Goal: Task Accomplishment & Management: Manage account settings

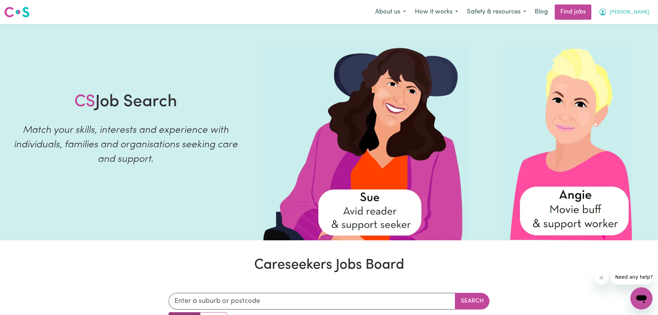
click at [607, 9] on icon "My Account" at bounding box center [602, 12] width 8 height 8
click at [621, 41] on link "My Dashboard" at bounding box center [626, 39] width 55 height 13
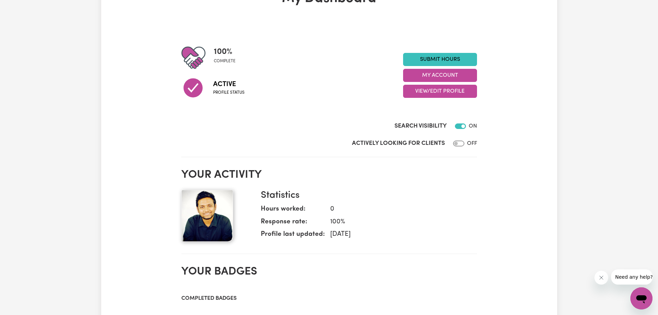
scroll to position [69, 0]
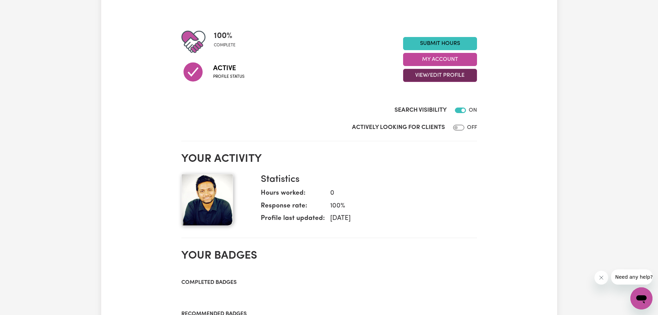
click at [435, 78] on button "View/Edit Profile" at bounding box center [440, 75] width 74 height 13
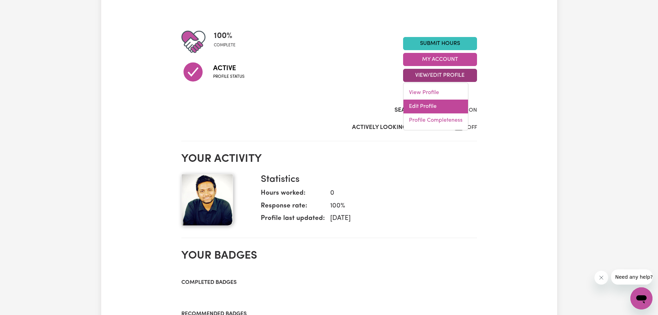
click at [437, 109] on link "Edit Profile" at bounding box center [435, 106] width 65 height 14
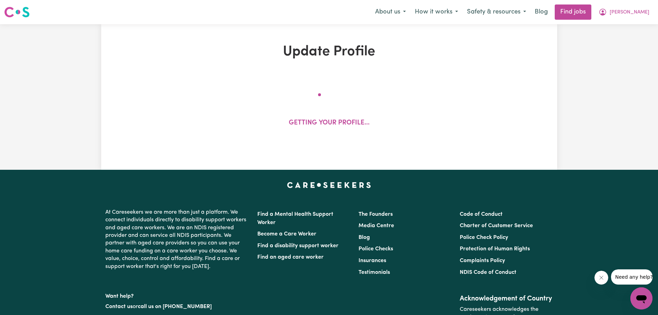
select select "[DEMOGRAPHIC_DATA]"
select select "[DEMOGRAPHIC_DATA] Work Visa"
select select "Studying a healthcare related degree or qualification"
select select "65"
select select "90"
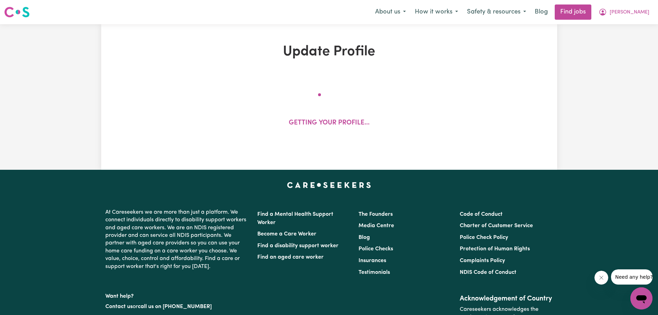
select select "110"
select select "140"
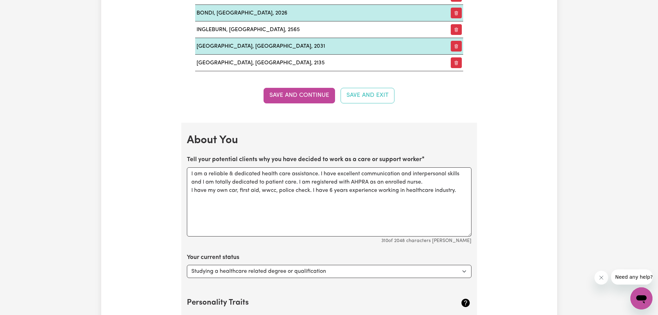
scroll to position [898, 0]
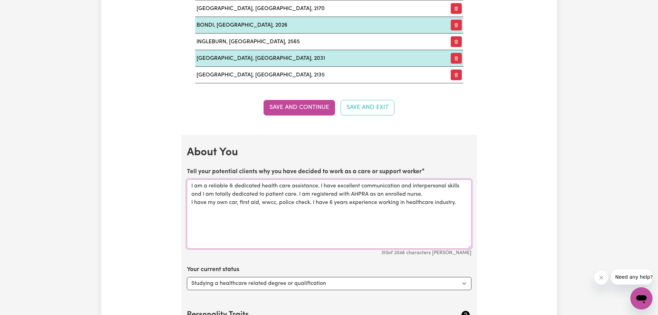
drag, startPoint x: 457, startPoint y: 206, endPoint x: 156, endPoint y: 169, distance: 303.1
click at [156, 169] on div "Update Profile 1 2 3 4 5 Step 1 : Personal Details Let potential clients know w…" at bounding box center [329, 91] width 456 height 1891
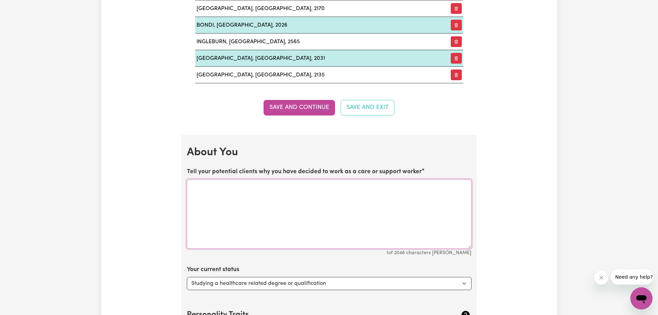
paste textarea "I am a reliable and dedicated healthcare professional with over 6 years of expe…"
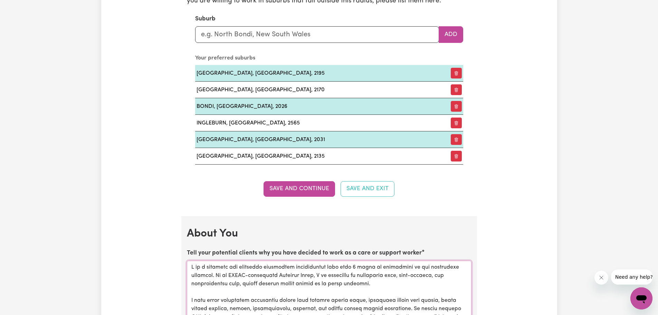
scroll to position [829, 0]
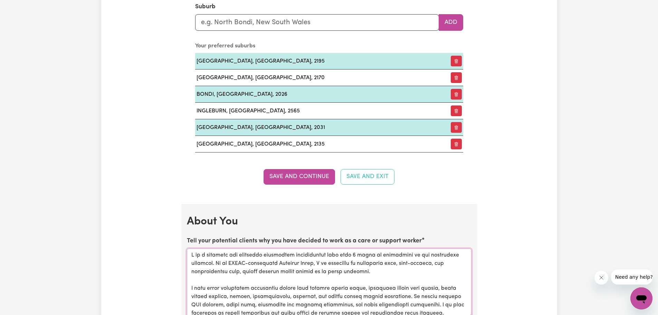
click at [354, 252] on textarea "Tell your potential clients why you have decided to work as a care or support w…" at bounding box center [329, 282] width 284 height 69
click at [355, 254] on textarea "Tell your potential clients why you have decided to work as a care or support w…" at bounding box center [329, 282] width 284 height 69
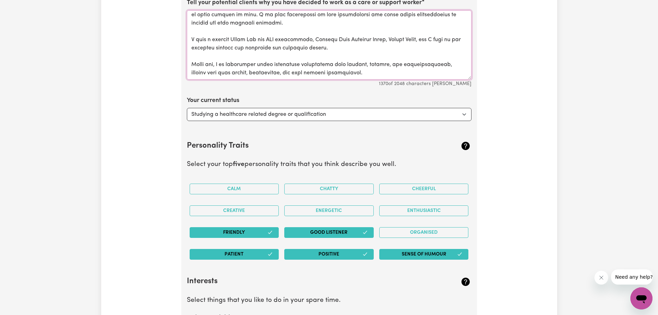
scroll to position [1070, 0]
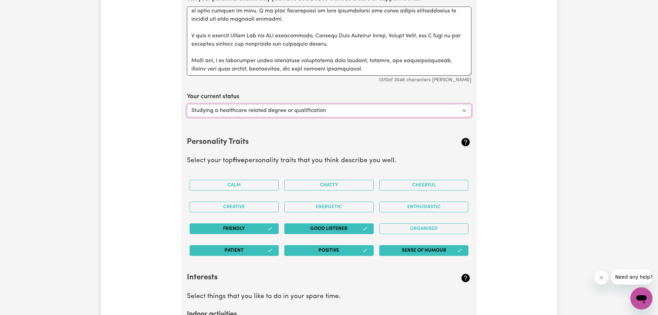
click at [340, 112] on select "Select... Studying a healthcare related degree or qualification Studying a non-…" at bounding box center [329, 110] width 284 height 13
click at [262, 180] on button "Calm" at bounding box center [234, 185] width 89 height 11
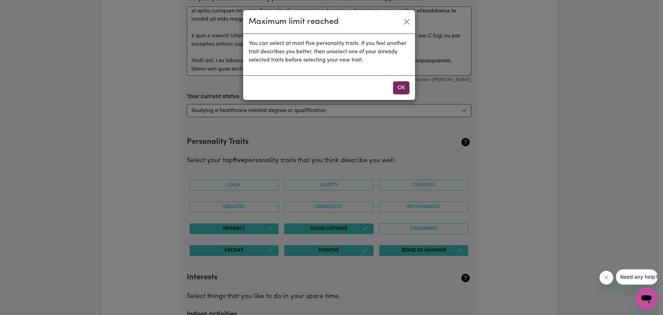
click at [404, 90] on button "OK" at bounding box center [401, 87] width 17 height 13
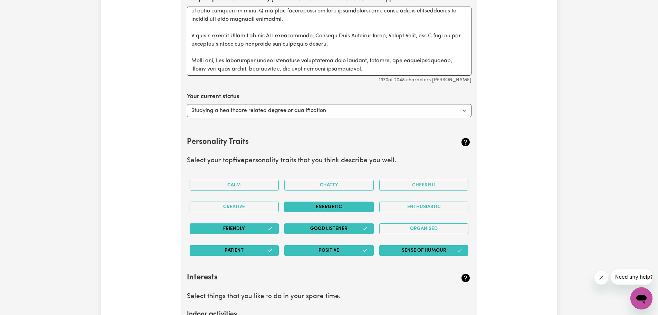
scroll to position [1105, 0]
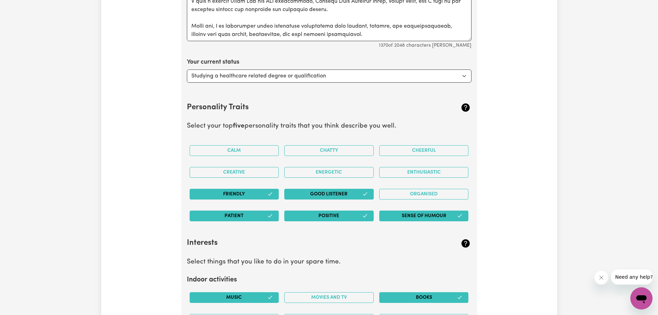
click at [392, 214] on button "Sense of Humour" at bounding box center [423, 215] width 89 height 11
click at [436, 212] on button "Sense of Humour" at bounding box center [423, 215] width 89 height 11
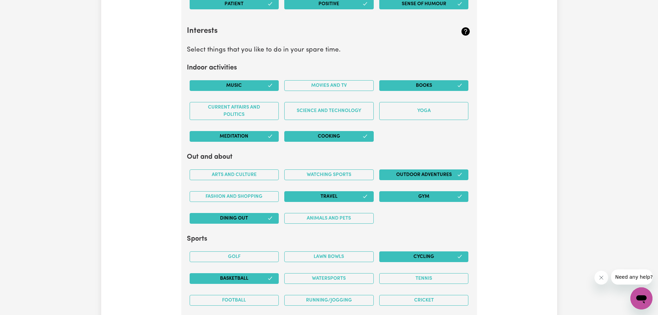
scroll to position [1346, 0]
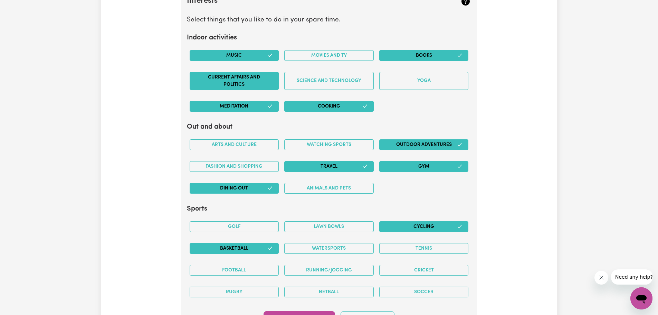
click at [249, 79] on button "Current Affairs and Politics" at bounding box center [234, 81] width 89 height 18
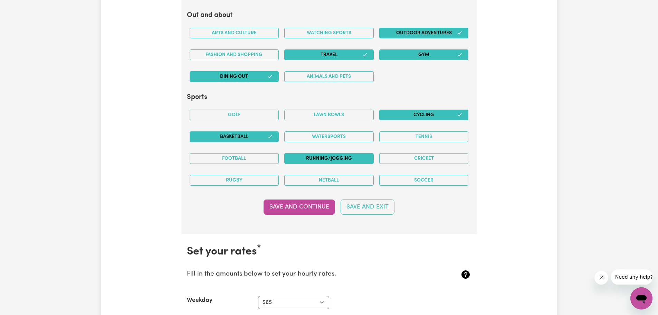
scroll to position [1485, 0]
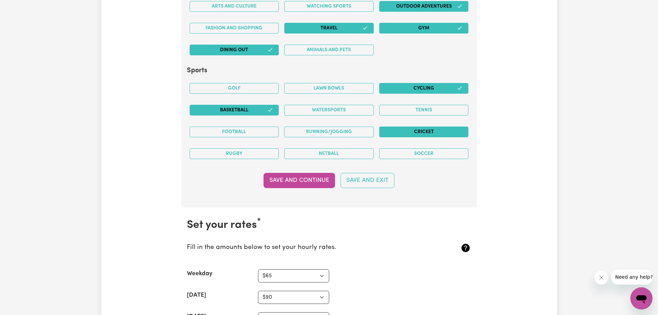
drag, startPoint x: 418, startPoint y: 133, endPoint x: 405, endPoint y: 136, distance: 13.1
click at [418, 131] on button "Cricket" at bounding box center [423, 131] width 89 height 11
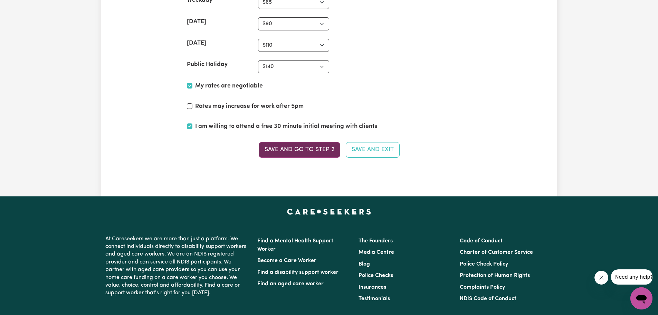
scroll to position [1761, 0]
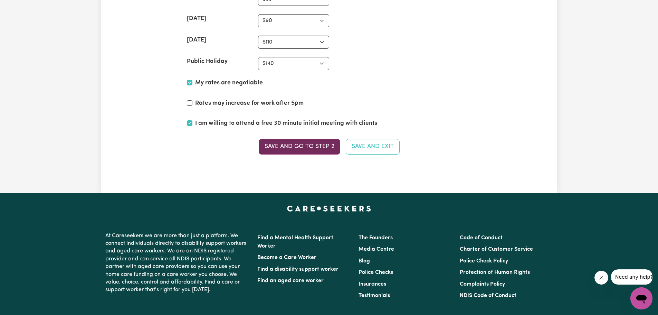
click at [316, 147] on button "Save and go to Step 2" at bounding box center [299, 146] width 81 height 15
type textarea "I am a reliable & dedicated health care assistance. I have excellent communicat…"
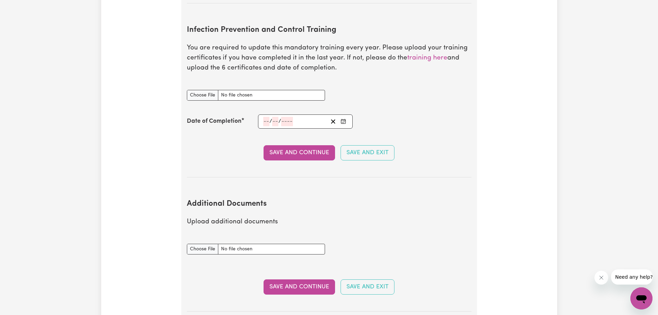
scroll to position [1139, 0]
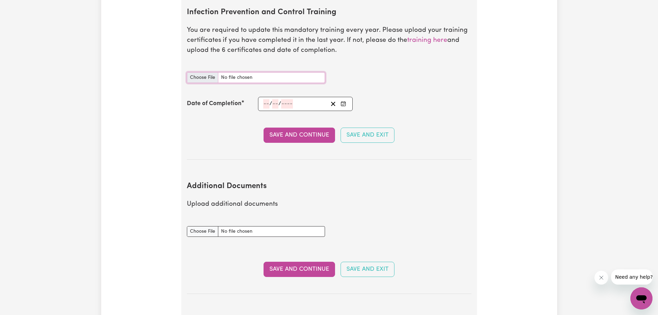
click at [208, 72] on input "Infection Prevention and Control Training document" at bounding box center [256, 77] width 138 height 11
type input "C:\fakepath\[MEDICAL_DATA] infection control certificate.pdf"
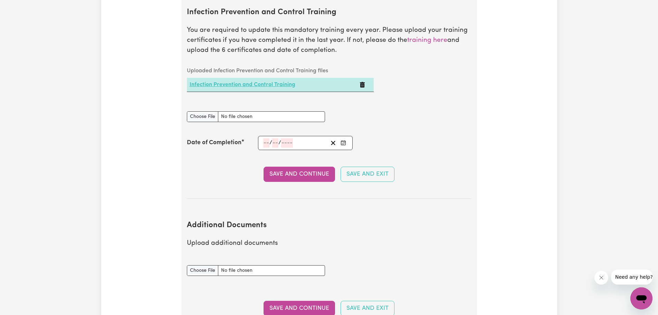
click at [225, 82] on link "Infection Prevention and Control Training" at bounding box center [243, 85] width 106 height 6
click at [297, 167] on button "Save and Continue" at bounding box center [298, 173] width 71 height 15
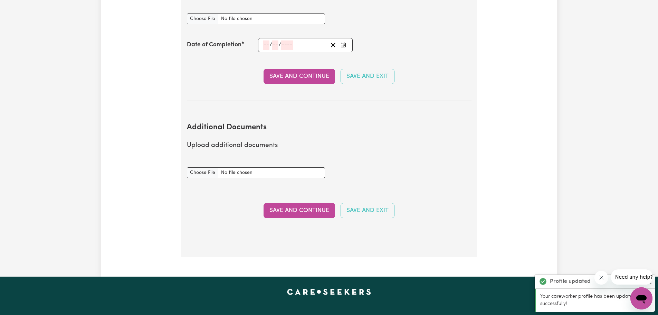
scroll to position [1235, 0]
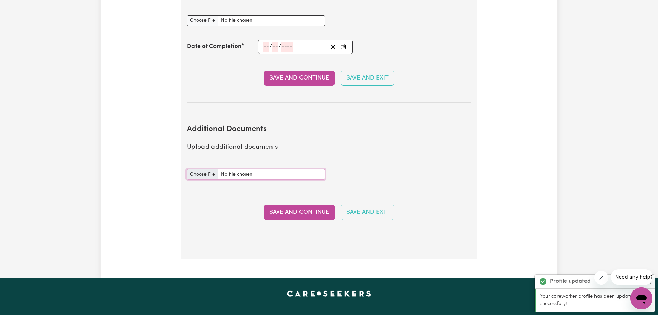
click at [208, 169] on input "Additional Documents document" at bounding box center [256, 174] width 138 height 11
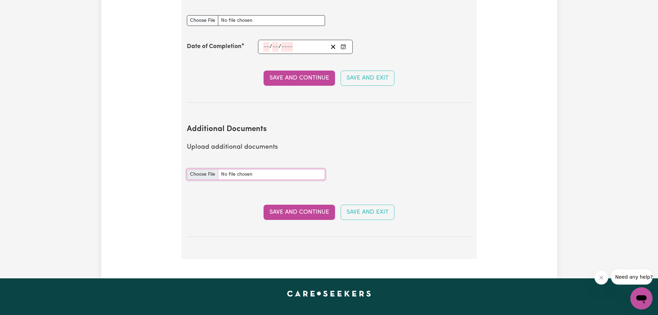
click at [199, 169] on input "Additional Documents document" at bounding box center [256, 174] width 138 height 11
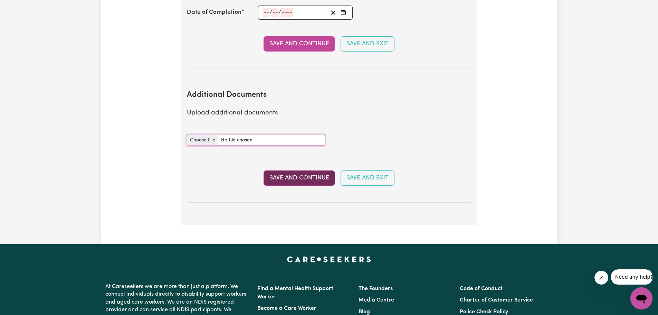
scroll to position [1304, 0]
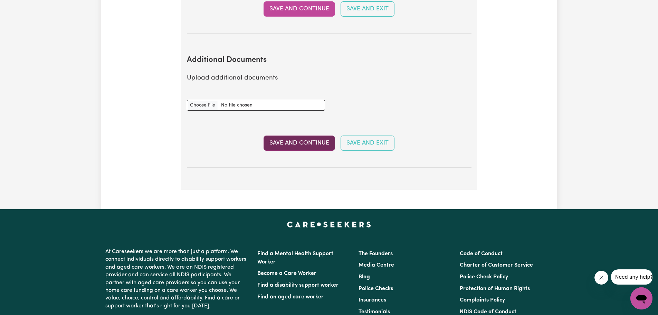
click at [281, 135] on button "Save and Continue" at bounding box center [298, 142] width 71 height 15
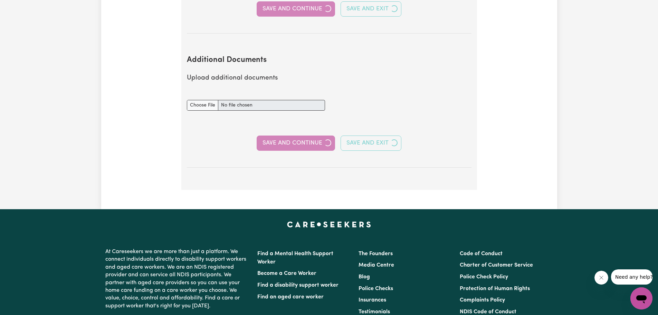
select select "2016"
select select "2019"
select select "2016"
select select "2021"
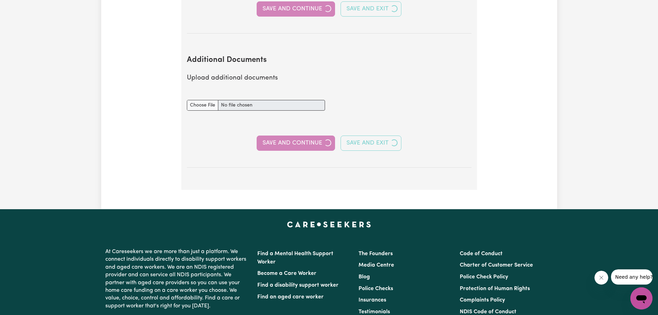
select select "Certificate III (Individual Support)"
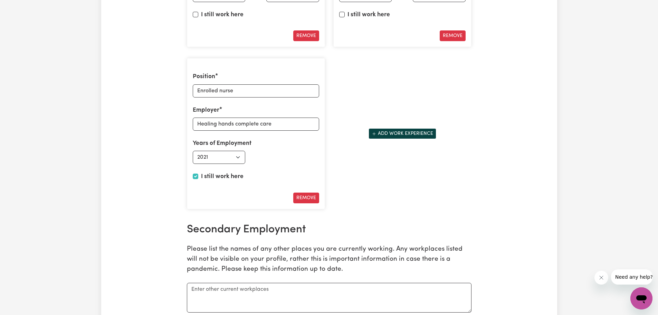
scroll to position [1070, 0]
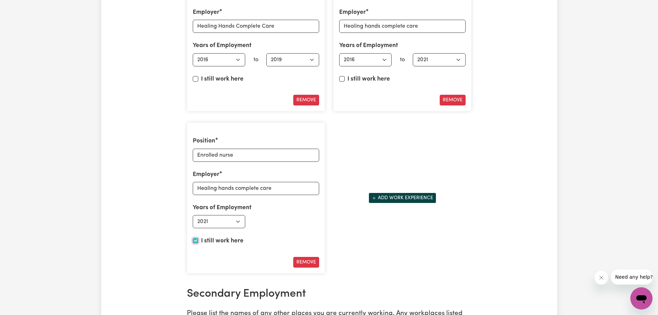
click at [197, 240] on input "I still work here" at bounding box center [196, 241] width 6 height 6
checkbox input "false"
select select "2022"
click at [288, 221] on select "Select end year [DATE] 1952 1953 1954 1955 1956 1957 1958 1959 1960 1961 1962 1…" at bounding box center [292, 221] width 53 height 13
click at [377, 213] on div "Position Care support worker Employer Healing Hands Complete Care Years of Empl…" at bounding box center [329, 116] width 293 height 323
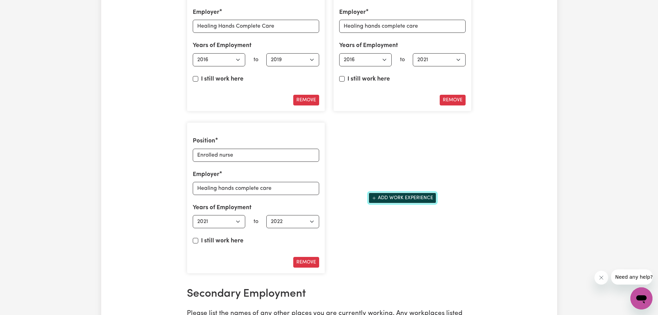
click at [388, 197] on button "Add work experience" at bounding box center [402, 197] width 68 height 11
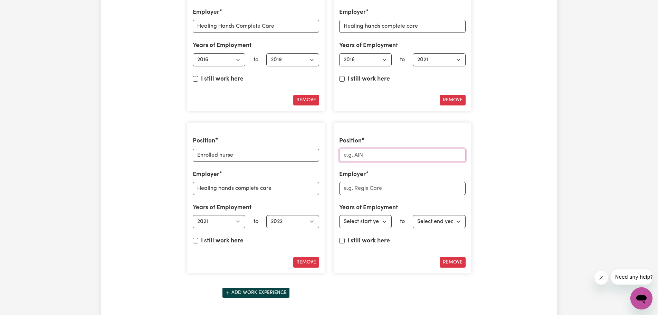
click at [393, 150] on input "Position" at bounding box center [402, 154] width 126 height 13
type input "Enrolled Nurse"
click at [381, 184] on input "Employer" at bounding box center [402, 188] width 126 height 13
type input "Vitalis Healthcare"
click at [373, 220] on select "Select start year [DATE] 1952 1953 1954 1955 1956 1957 1958 1959 1960 1961 1962…" at bounding box center [365, 221] width 53 height 13
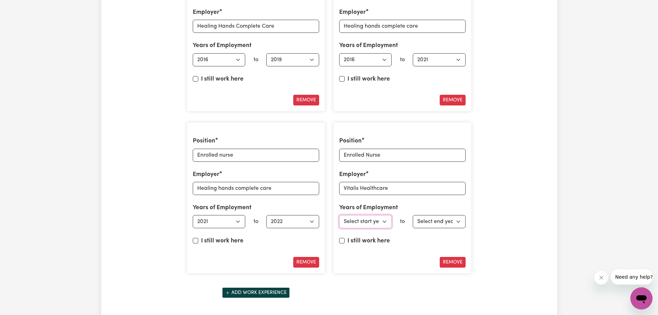
select select "2025"
click at [339, 215] on select "Select start year [DATE] 1952 1953 1954 1955 1956 1957 1958 1959 1960 1961 1962…" at bounding box center [365, 221] width 53 height 13
click at [340, 242] on input "I still work here" at bounding box center [342, 241] width 6 height 6
checkbox input "true"
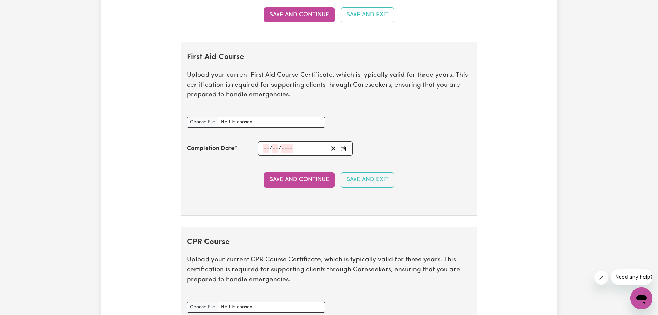
scroll to position [1485, 0]
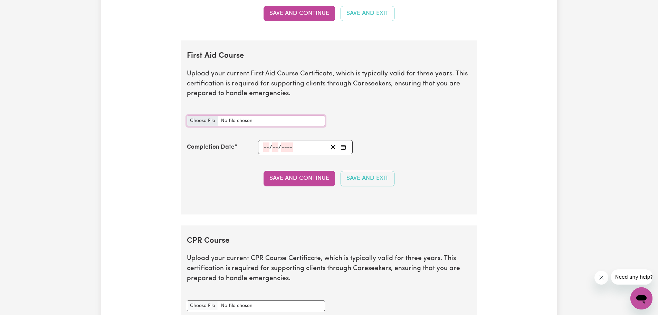
click at [193, 126] on input "First Aid Course document" at bounding box center [256, 120] width 138 height 11
type input "C:\fakepath\ASA, SOA in First Aid, [PERSON_NAME].pdf"
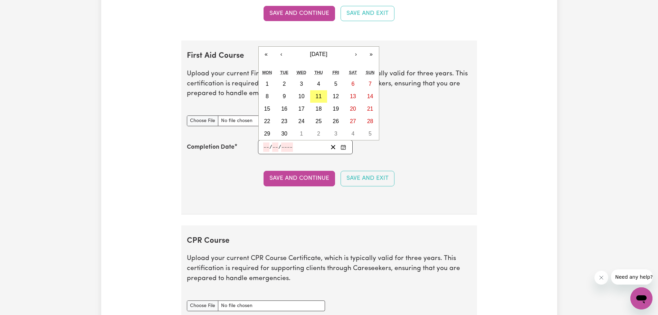
click at [263, 145] on input "number" at bounding box center [266, 146] width 6 height 9
type input "22"
type input "04"
type input "202"
type input "[DATE]"
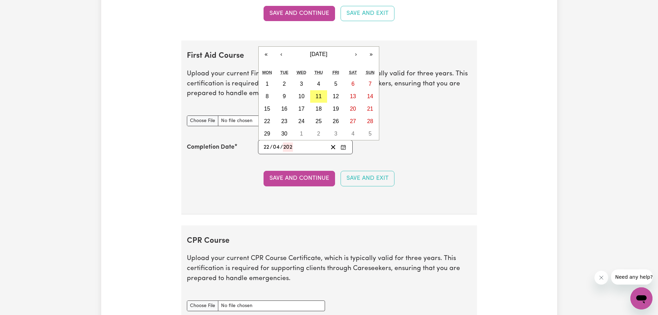
type input "4"
type input "2024"
click at [294, 176] on button "Save and Continue" at bounding box center [298, 178] width 71 height 15
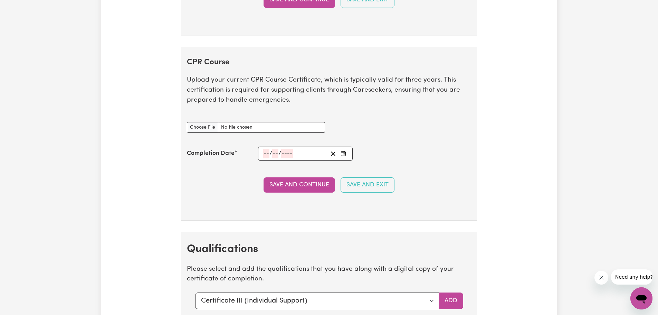
scroll to position [1682, 0]
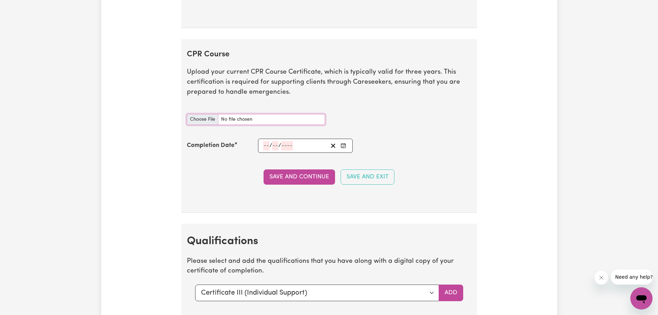
click at [199, 119] on input "CPR Course document" at bounding box center [256, 119] width 138 height 11
type input "C:\fakepath\[PERSON_NAME] BLS Certificate.pdf"
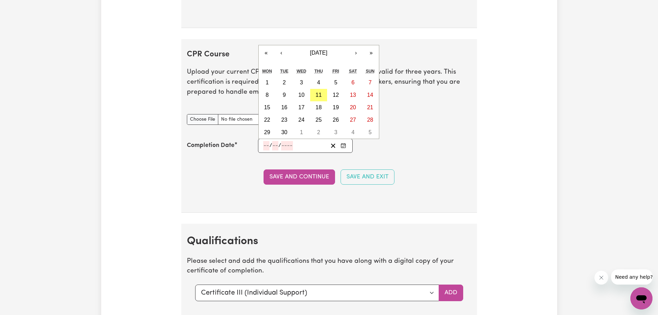
click at [264, 147] on input "number" at bounding box center [266, 145] width 6 height 9
type input "21"
type input "08"
type input "202"
type input "[DATE]"
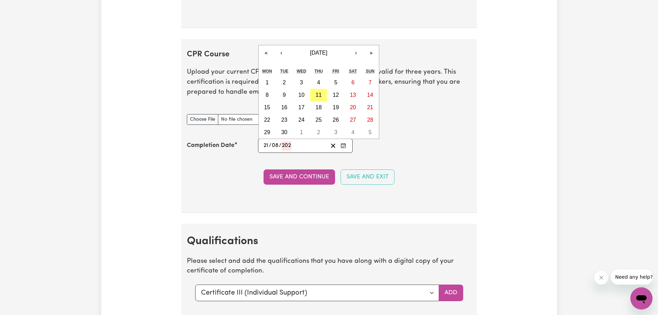
type input "8"
type input "2025"
click at [320, 119] on abbr "21" at bounding box center [319, 120] width 6 height 6
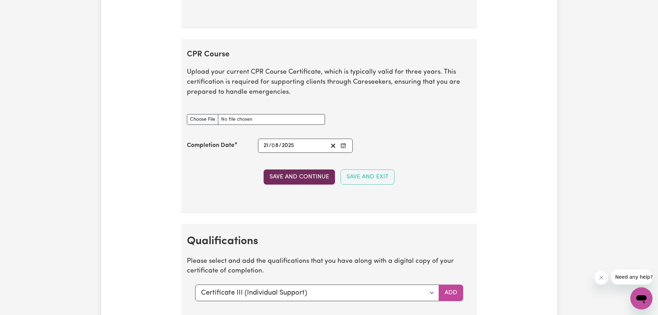
click at [295, 178] on button "Save and Continue" at bounding box center [298, 176] width 71 height 15
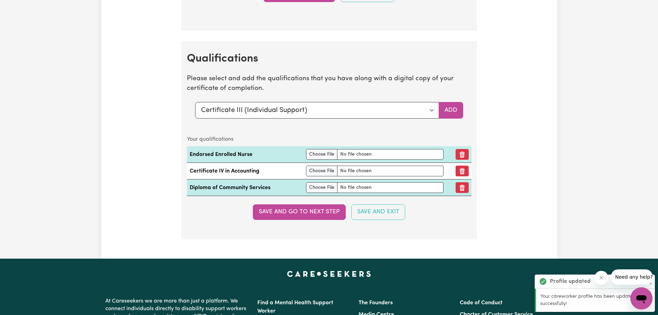
scroll to position [1906, 0]
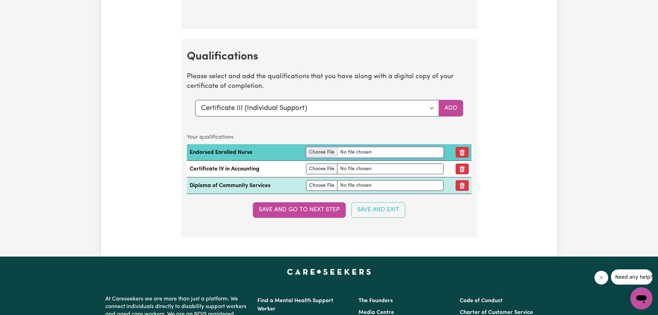
click at [317, 152] on input "file" at bounding box center [374, 152] width 137 height 11
type input "C:\fakepath\nursing completion certificate (2).pdf"
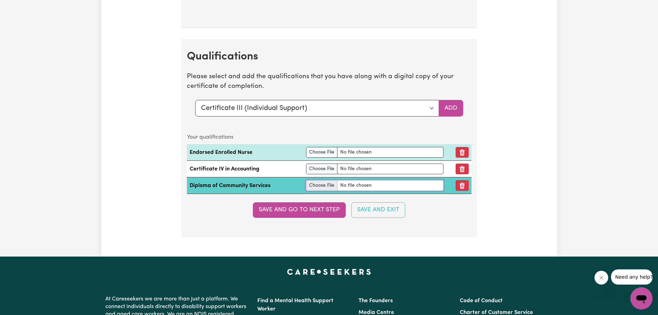
click at [317, 187] on input "file" at bounding box center [374, 185] width 137 height 11
type input "C:\fakepath\Certificate- Diploma of community services..pdf"
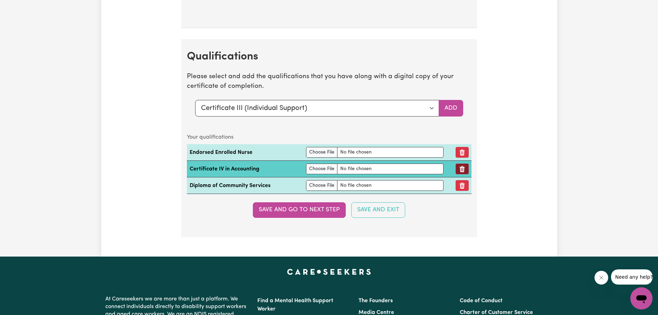
click at [464, 169] on button "Remove qualification" at bounding box center [461, 168] width 13 height 11
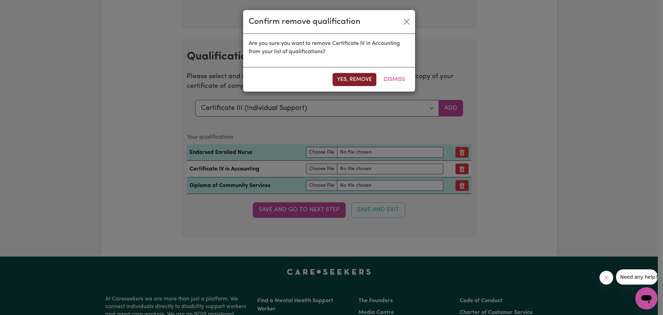
click at [352, 79] on button "Yes, remove" at bounding box center [354, 79] width 44 height 13
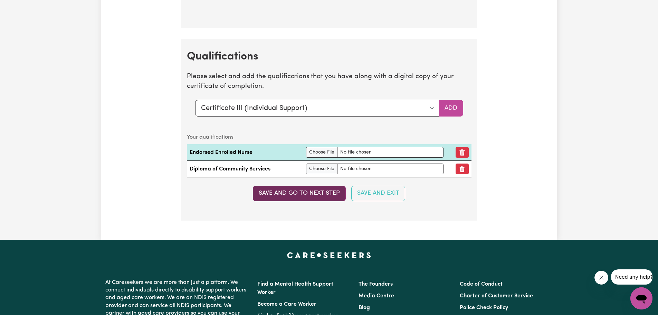
click at [300, 194] on button "Save and go to next step" at bounding box center [299, 192] width 93 height 15
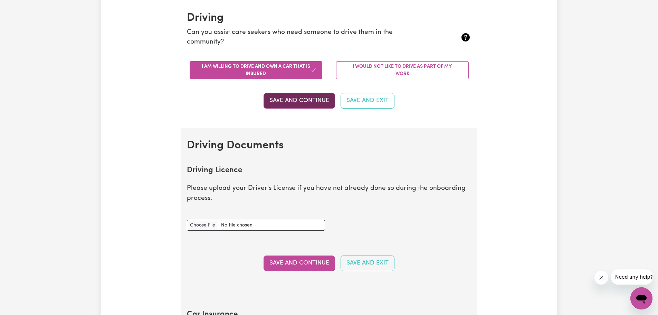
scroll to position [173, 0]
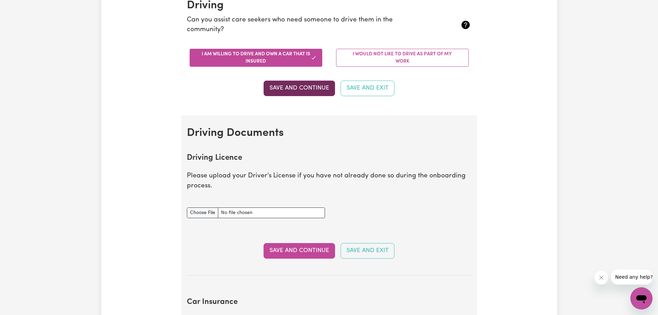
click at [270, 86] on button "Save and Continue" at bounding box center [298, 87] width 71 height 15
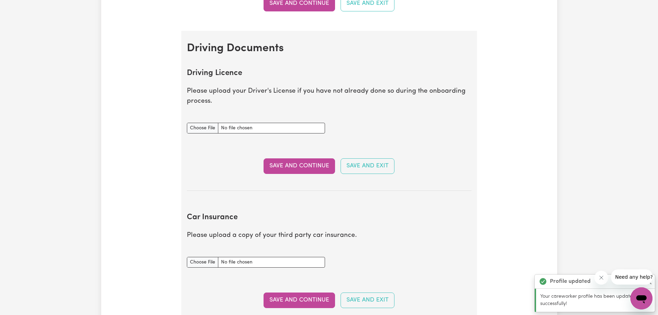
scroll to position [315, 0]
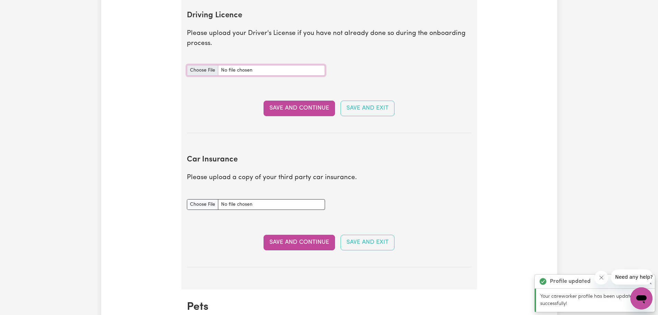
click at [200, 74] on input "Driving Licence document" at bounding box center [256, 70] width 138 height 11
type input "C:\fakepath\driving license new.jpg"
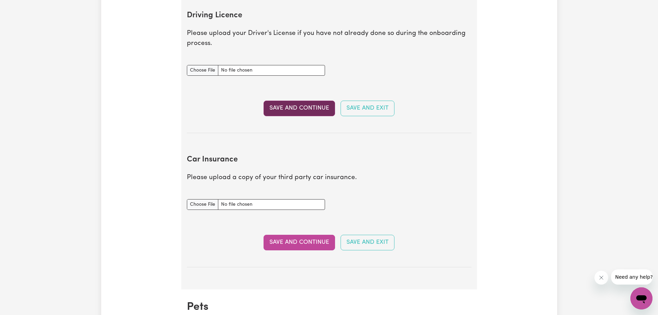
click at [282, 107] on button "Save and Continue" at bounding box center [298, 107] width 71 height 15
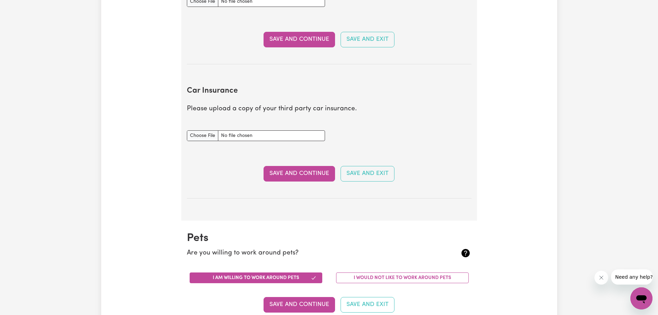
scroll to position [424, 0]
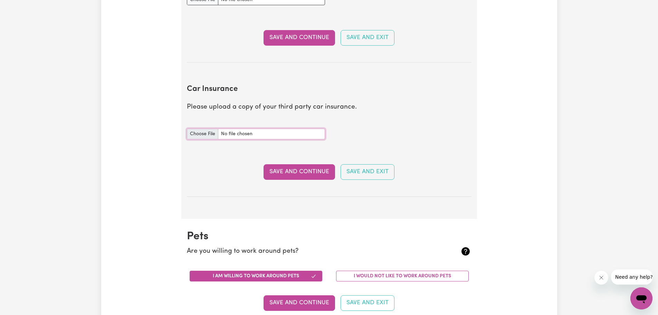
click at [204, 134] on input "Car Insurance document" at bounding box center [256, 133] width 138 height 11
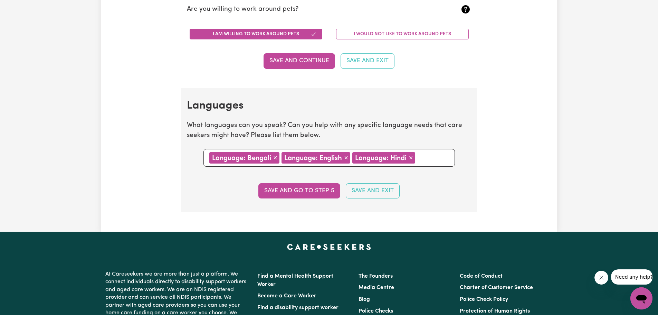
scroll to position [735, 0]
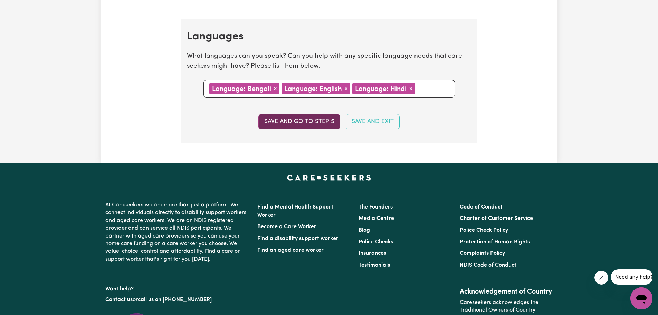
click at [304, 125] on button "Save and go to step 5" at bounding box center [299, 121] width 82 height 15
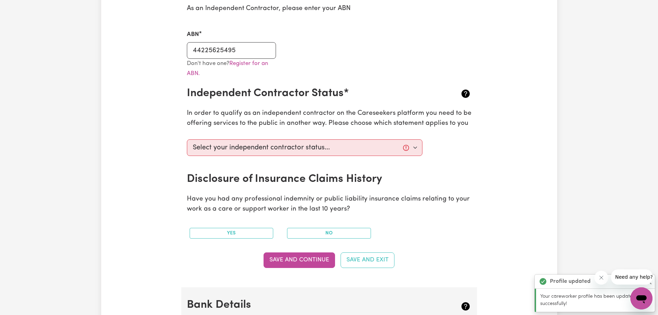
scroll to position [207, 0]
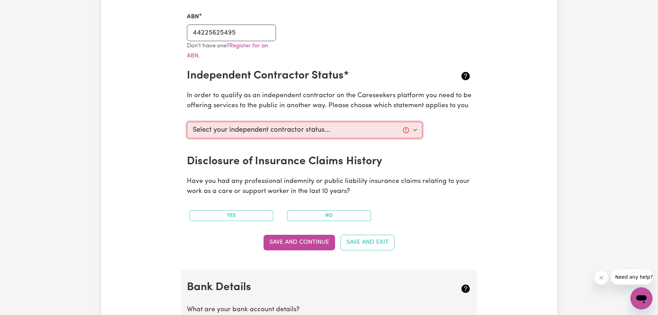
click at [412, 127] on select "Select your independent contractor status... I am providing services through an…" at bounding box center [305, 130] width 236 height 17
select select "I am providing services privately on my own"
click at [187, 122] on select "Select your independent contractor status... I am providing services through an…" at bounding box center [305, 130] width 236 height 17
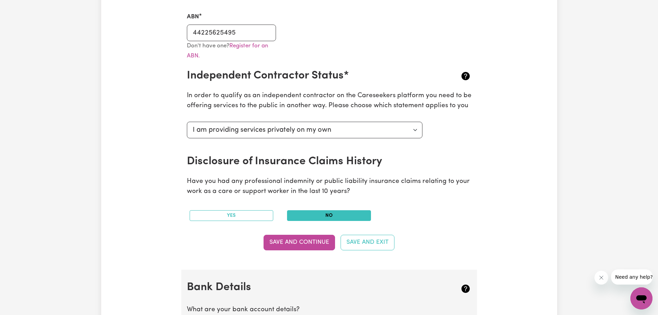
click at [312, 212] on button "No" at bounding box center [329, 215] width 84 height 11
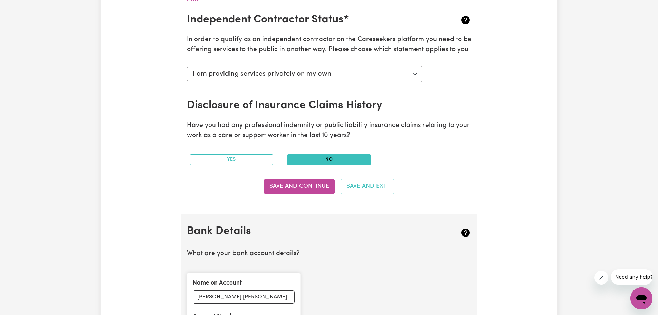
scroll to position [276, 0]
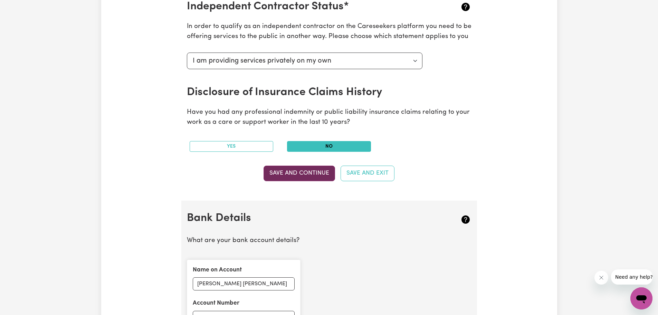
click at [307, 177] on button "Save and Continue" at bounding box center [298, 172] width 71 height 15
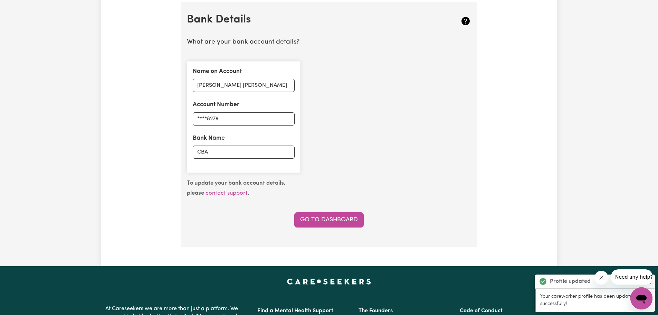
scroll to position [476, 0]
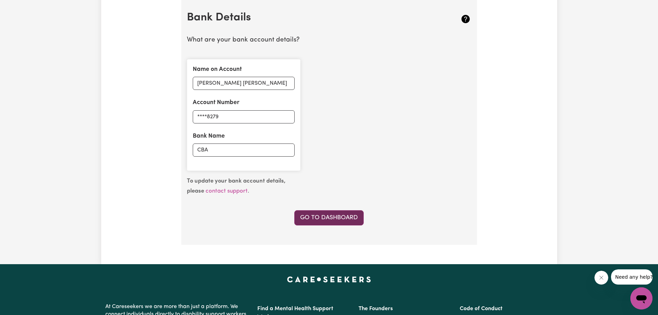
click at [311, 214] on link "Go to Dashboard" at bounding box center [328, 217] width 69 height 15
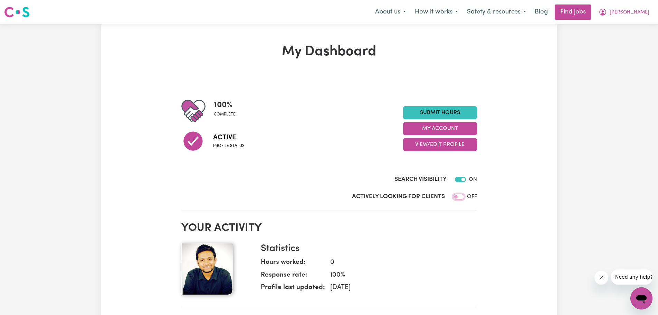
click at [460, 195] on input "Actively Looking for Clients" at bounding box center [458, 197] width 11 height 6
checkbox input "true"
click at [632, 20] on div "Menu About us How it works Safety & resources Blog Find jobs [PERSON_NAME]" at bounding box center [329, 12] width 658 height 16
click at [633, 17] on button "[PERSON_NAME]" at bounding box center [624, 12] width 60 height 15
click at [619, 25] on link "My Account" at bounding box center [626, 26] width 55 height 13
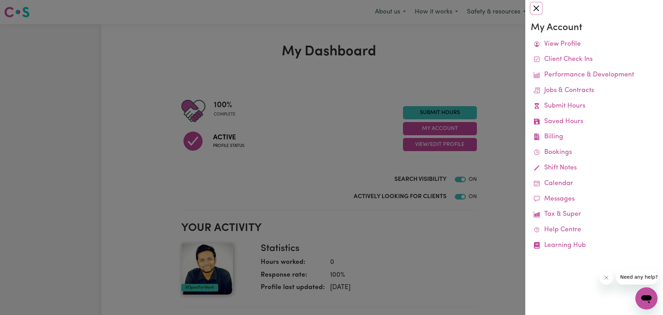
click at [536, 9] on button "Close" at bounding box center [536, 8] width 11 height 11
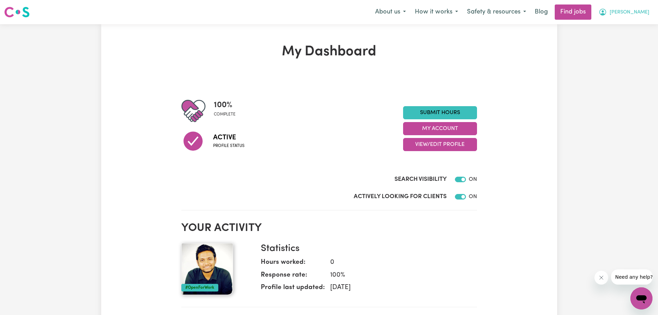
click at [640, 15] on span "[PERSON_NAME]" at bounding box center [629, 13] width 40 height 8
click at [622, 42] on link "My Dashboard" at bounding box center [626, 39] width 55 height 13
click at [434, 142] on button "View/Edit Profile" at bounding box center [440, 144] width 74 height 13
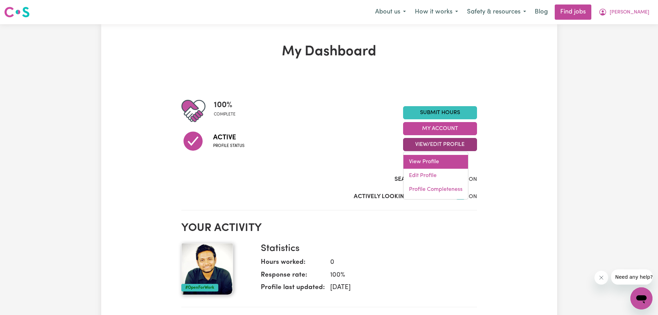
click at [428, 160] on link "View Profile" at bounding box center [435, 162] width 65 height 14
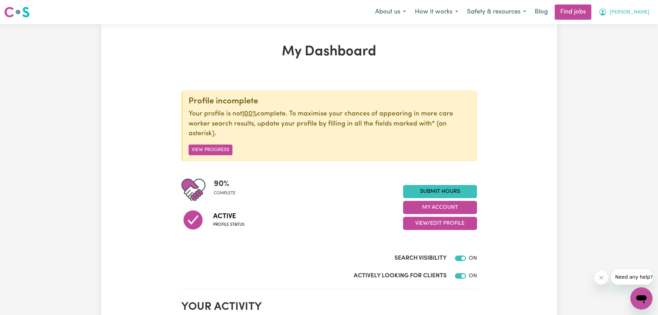
click at [641, 11] on span "[PERSON_NAME]" at bounding box center [629, 13] width 40 height 8
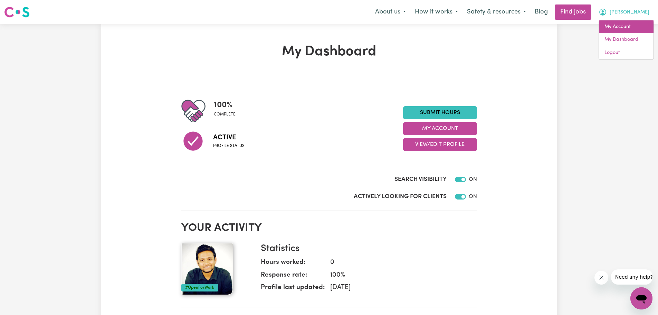
click at [627, 31] on link "My Account" at bounding box center [626, 26] width 55 height 13
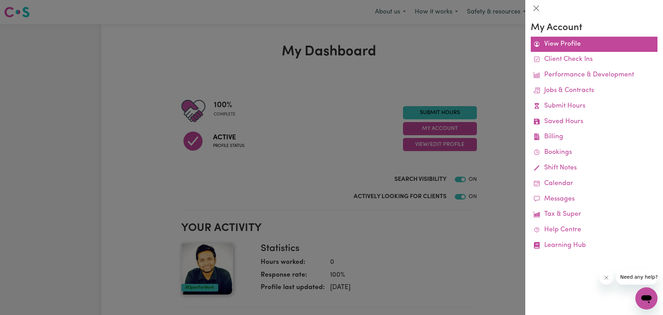
click at [566, 42] on link "View Profile" at bounding box center [594, 45] width 127 height 16
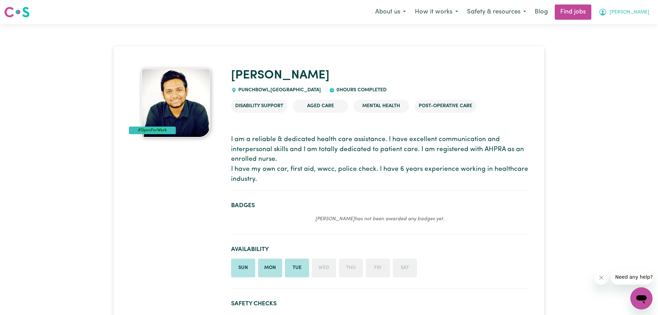
click at [646, 12] on span "[PERSON_NAME]" at bounding box center [629, 13] width 40 height 8
click at [611, 38] on link "My Dashboard" at bounding box center [626, 39] width 55 height 13
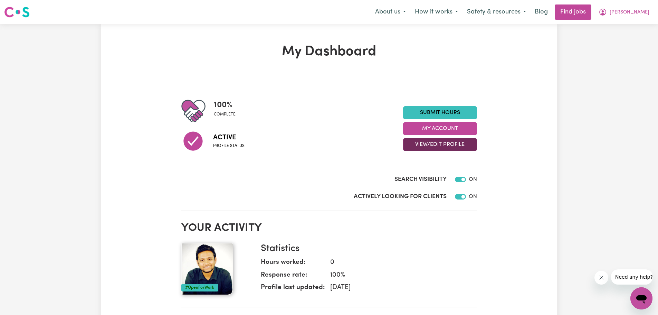
click at [444, 143] on button "View/Edit Profile" at bounding box center [440, 144] width 74 height 13
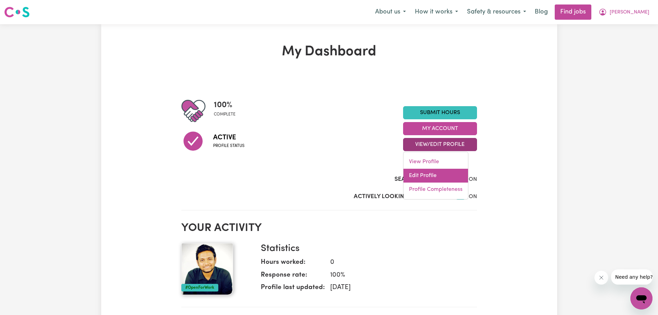
click at [433, 171] on link "Edit Profile" at bounding box center [435, 175] width 65 height 14
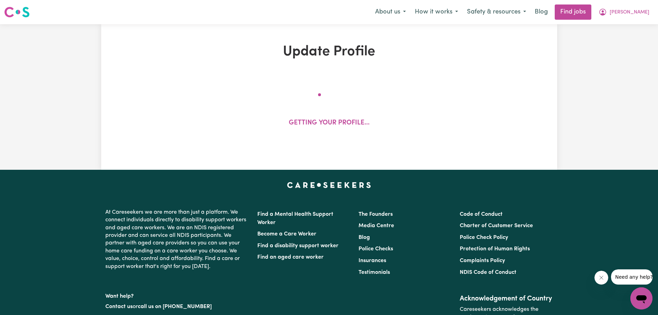
select select "[DEMOGRAPHIC_DATA]"
select select "[DEMOGRAPHIC_DATA] Work Visa"
select select "Studying a healthcare related degree or qualification"
select select "65"
select select "90"
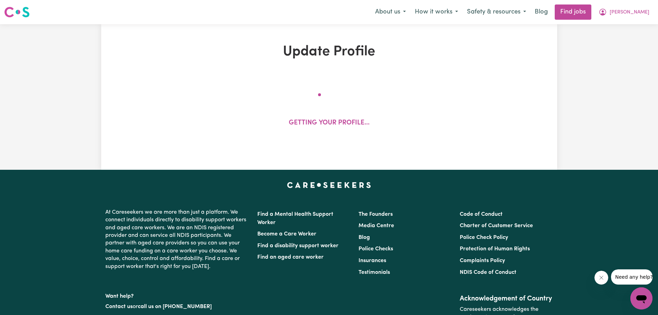
select select "110"
select select "140"
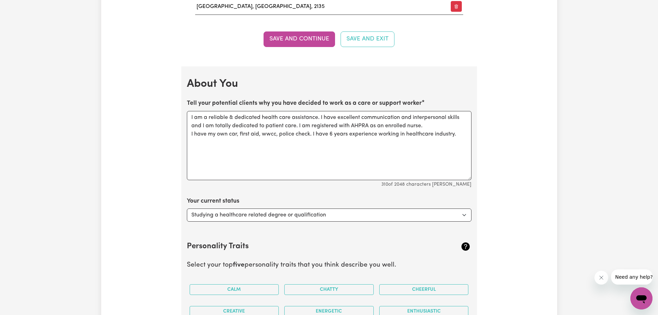
scroll to position [967, 0]
click at [454, 160] on textarea "I am a reliable & dedicated health care assistance. I have excellent communicat…" at bounding box center [329, 144] width 284 height 69
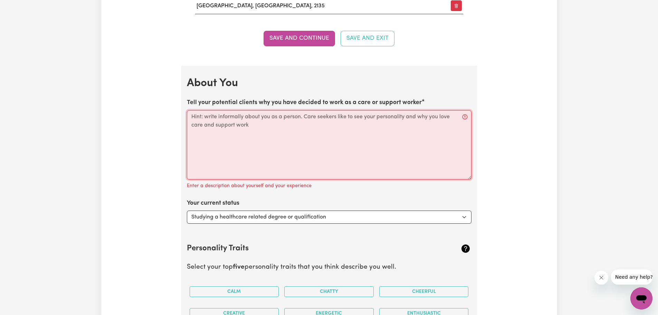
click at [384, 136] on textarea "Tell your potential clients why you have decided to work as a care or support w…" at bounding box center [329, 144] width 284 height 69
paste textarea "I am a reliable and dedicated healthcare professional with over 6 years of expe…"
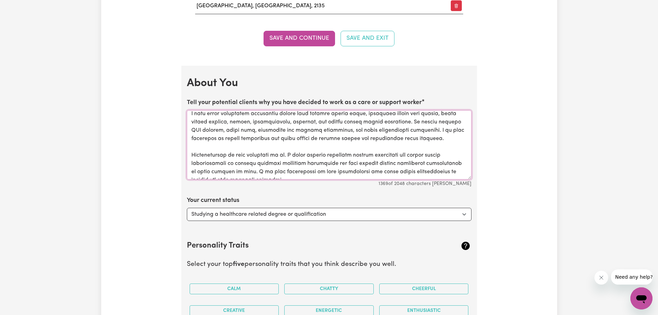
scroll to position [0, 0]
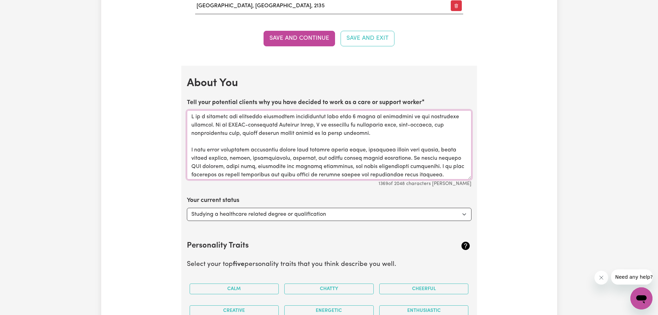
click at [356, 113] on textarea "Tell your potential clients why you have decided to work as a care or support w…" at bounding box center [329, 144] width 284 height 69
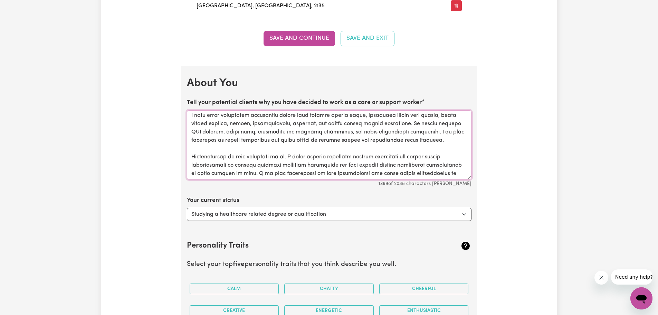
click at [348, 131] on textarea "Tell your potential clients why you have decided to work as a care or support w…" at bounding box center [329, 144] width 284 height 69
drag, startPoint x: 350, startPoint y: 133, endPoint x: 356, endPoint y: 129, distance: 7.2
click at [350, 133] on textarea "Tell your potential clients why you have decided to work as a care or support w…" at bounding box center [329, 144] width 284 height 69
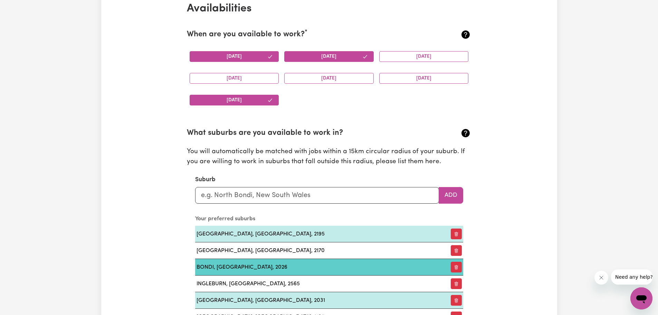
scroll to position [679, 0]
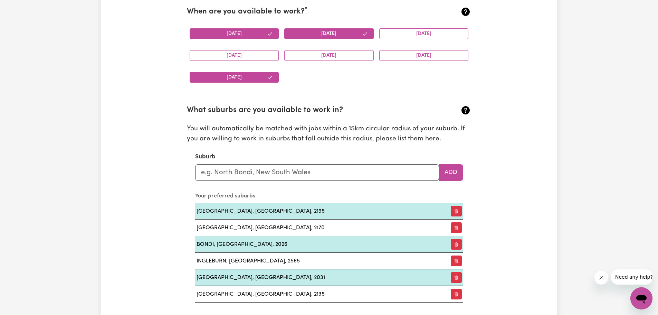
click at [649, 152] on div "Update Profile 1 2 3 4 5 Step 1 : Personal Details Let potential clients know w…" at bounding box center [329, 310] width 658 height 1930
type textarea "I am a reliable & dedicated health care assistance. I have excellent communicat…"
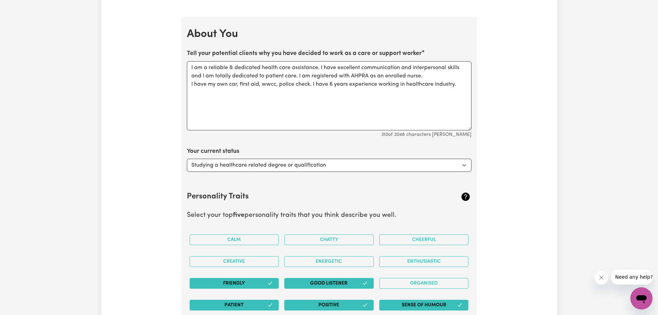
scroll to position [1050, 0]
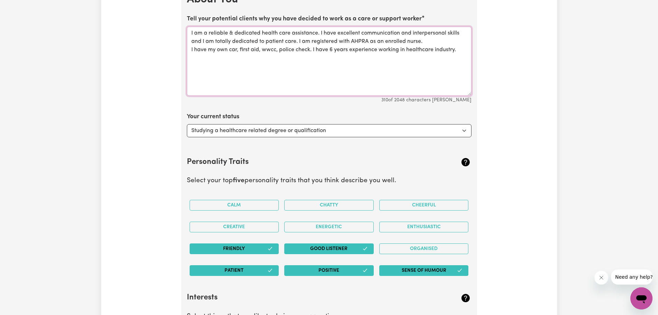
click at [401, 67] on textarea "I am a reliable & dedicated health care assistance. I have excellent communicat…" at bounding box center [329, 61] width 284 height 69
drag, startPoint x: 458, startPoint y: 66, endPoint x: 126, endPoint y: 30, distance: 334.0
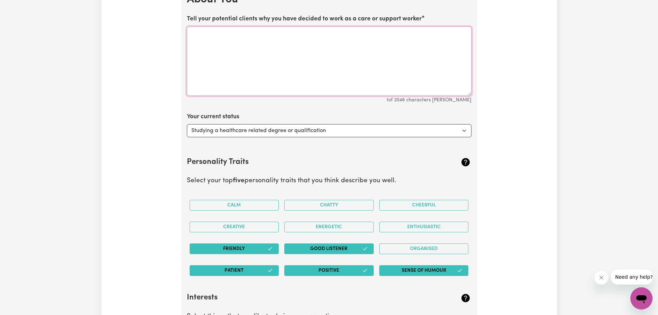
paste textarea "I am a reliable and dedicated healthcare professional with over 6 years of expe…"
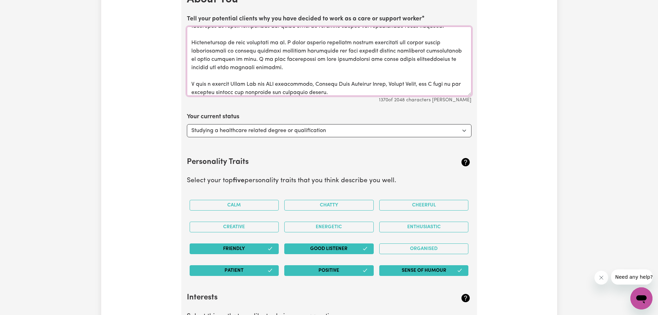
scroll to position [0, 0]
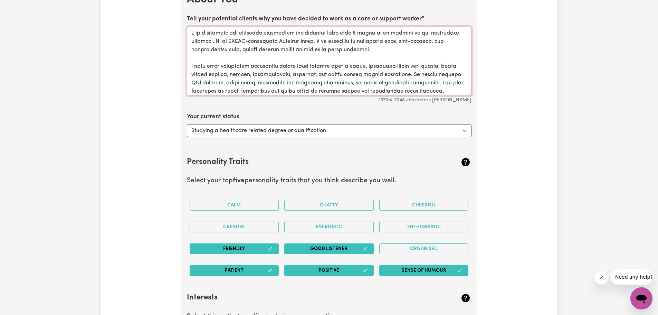
click at [357, 32] on textarea "Tell your potential clients why you have decided to work as a care or support w…" at bounding box center [329, 61] width 284 height 69
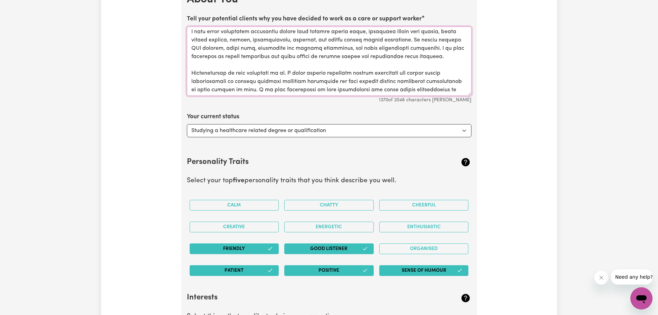
click at [349, 48] on textarea "Tell your potential clients why you have decided to work as a care or support w…" at bounding box center [329, 61] width 284 height 69
click at [349, 46] on textarea "Tell your potential clients why you have decided to work as a care or support w…" at bounding box center [329, 61] width 284 height 69
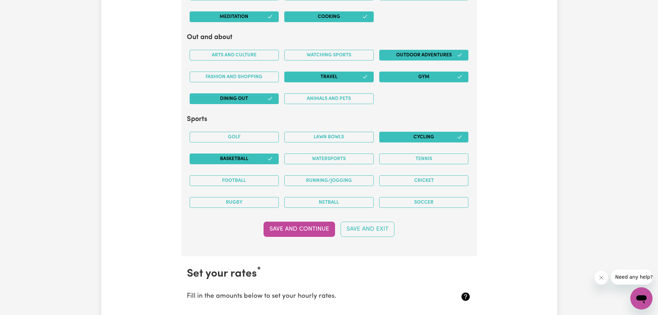
scroll to position [1499, 0]
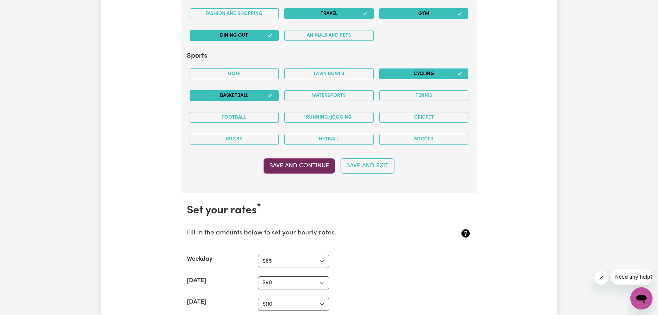
type textarea "I am a reliable and dedicated healthcare professional with over 8 years of expe…"
click at [291, 167] on button "Save and Continue" at bounding box center [298, 165] width 71 height 15
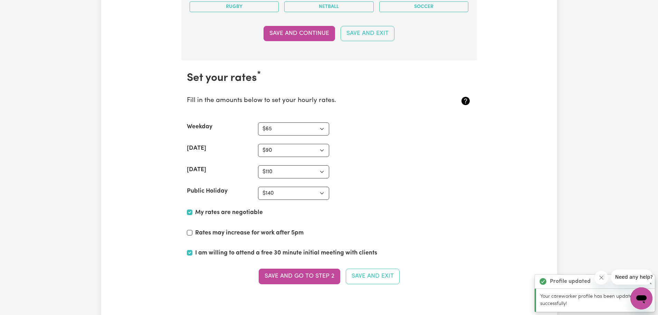
scroll to position [1691, 0]
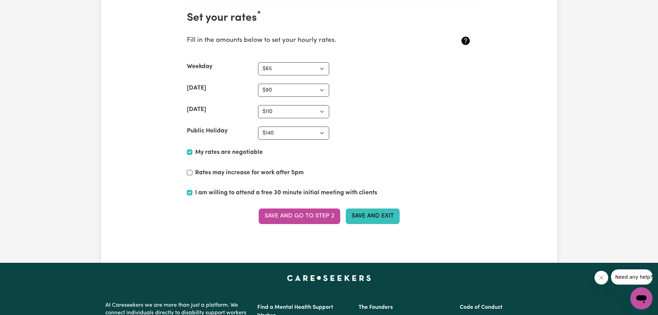
click at [377, 211] on button "Save and Exit" at bounding box center [373, 215] width 54 height 15
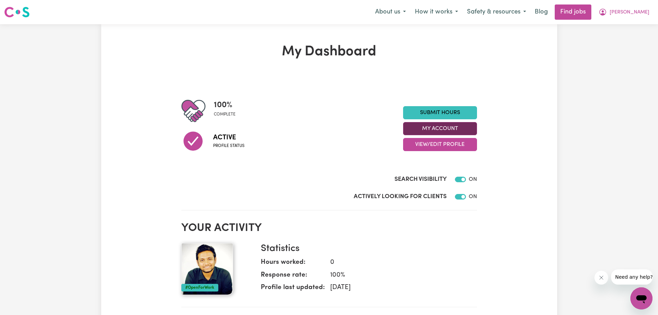
click at [458, 126] on button "My Account" at bounding box center [440, 128] width 74 height 13
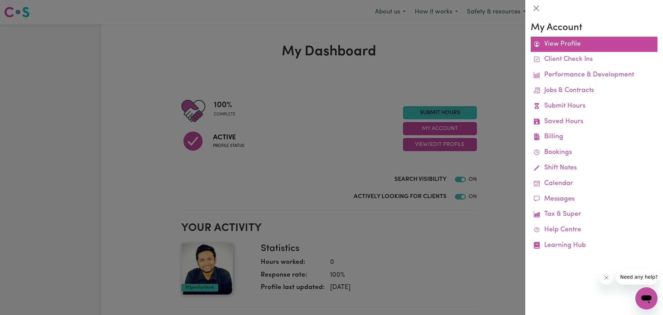
click at [554, 37] on link "View Profile" at bounding box center [594, 45] width 127 height 16
